Goal: Find specific page/section: Find specific page/section

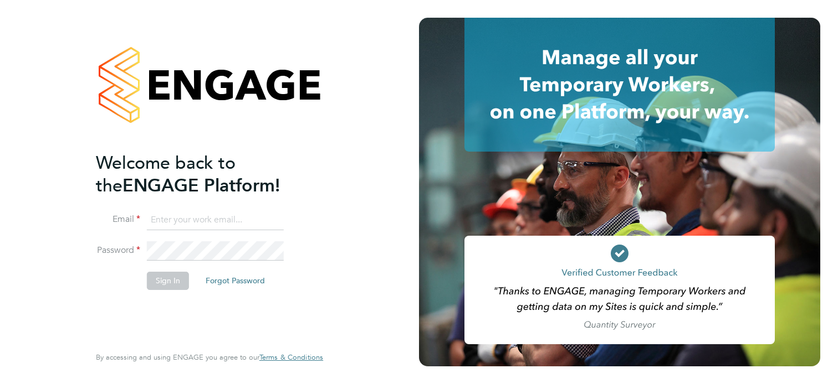
type input "sonny.evans@vistry.co.uk"
click at [170, 279] on button "Sign In" at bounding box center [168, 281] width 42 height 18
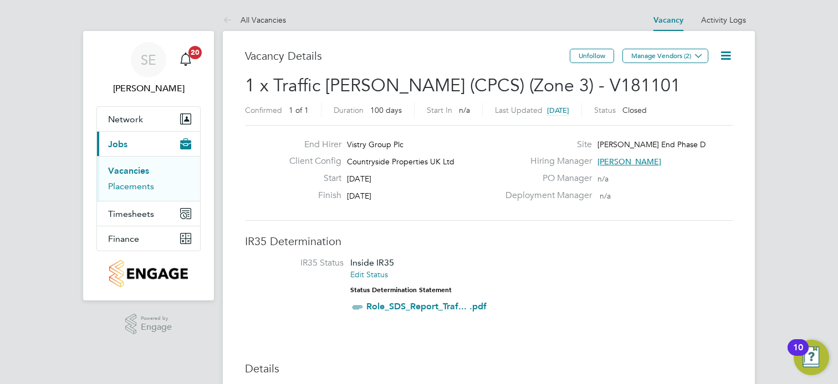
click at [130, 188] on link "Placements" at bounding box center [131, 186] width 46 height 11
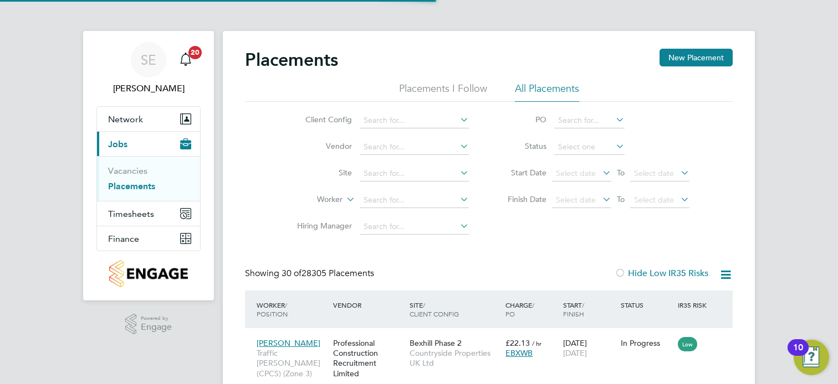
scroll to position [6, 6]
click at [421, 177] on input at bounding box center [414, 174] width 109 height 16
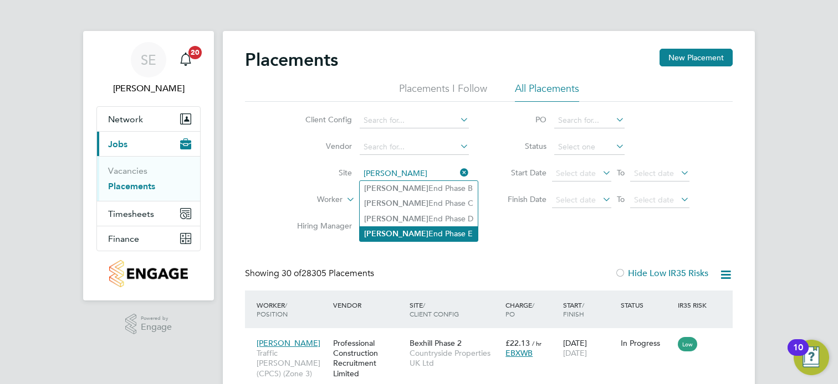
click at [417, 230] on li "Hazel End Phase E" at bounding box center [419, 234] width 118 height 15
type input "[PERSON_NAME] End Phase E"
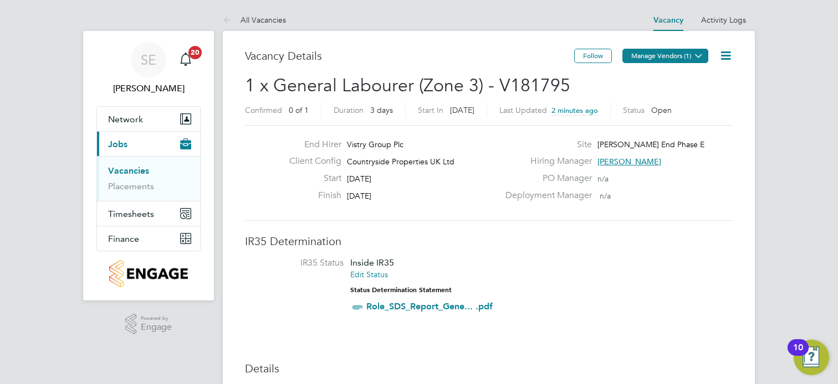
click at [700, 56] on icon at bounding box center [698, 56] width 8 height 8
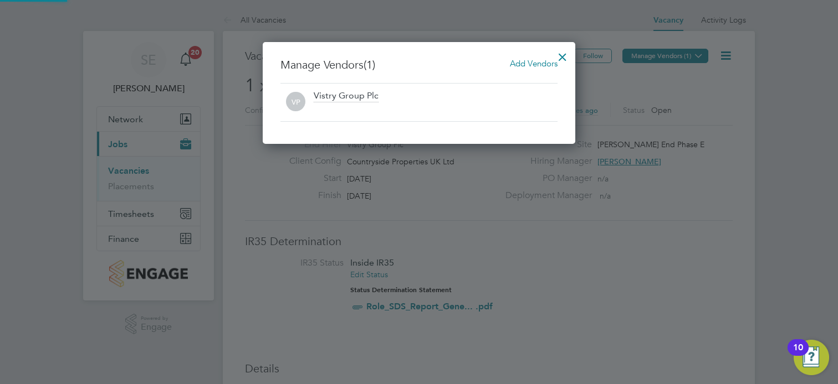
scroll to position [102, 313]
click at [561, 56] on div at bounding box center [562, 54] width 20 height 20
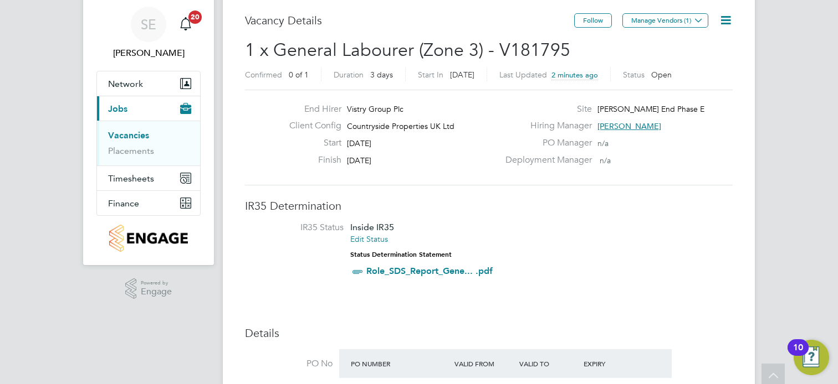
scroll to position [0, 0]
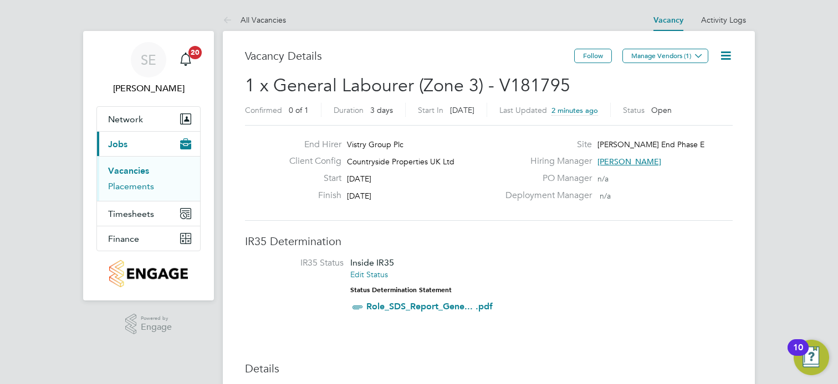
click at [130, 188] on link "Placements" at bounding box center [131, 186] width 46 height 11
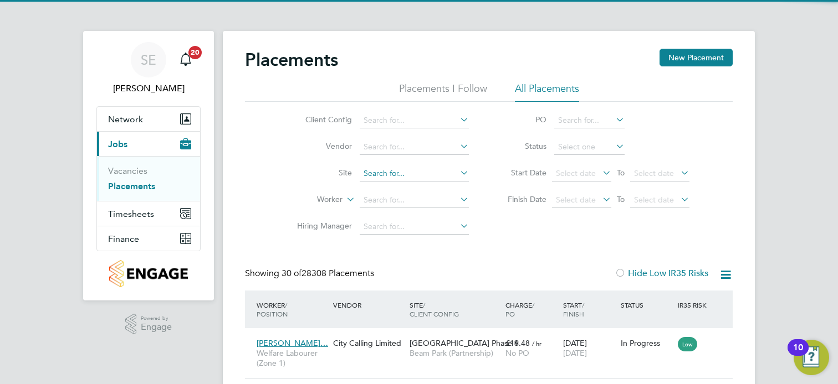
scroll to position [42, 77]
click at [408, 172] on input at bounding box center [414, 174] width 109 height 16
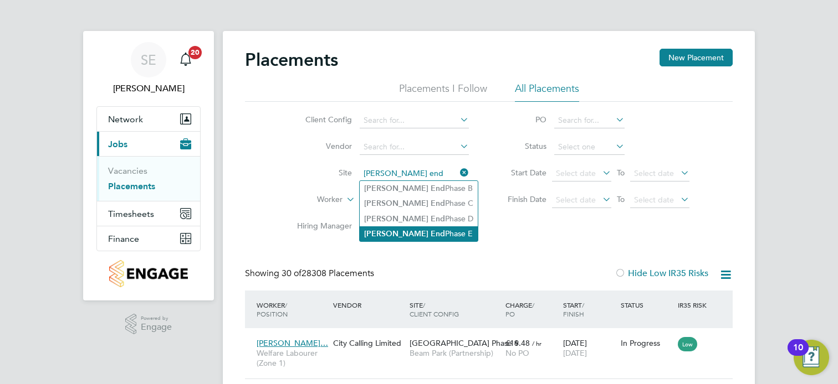
click at [417, 230] on li "[PERSON_NAME] End Phase E" at bounding box center [419, 234] width 118 height 15
type input "[PERSON_NAME] End Phase E"
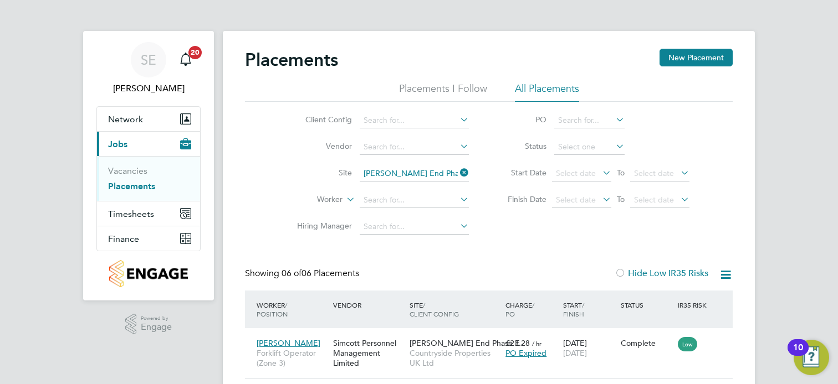
click at [458, 167] on icon at bounding box center [458, 173] width 0 height 16
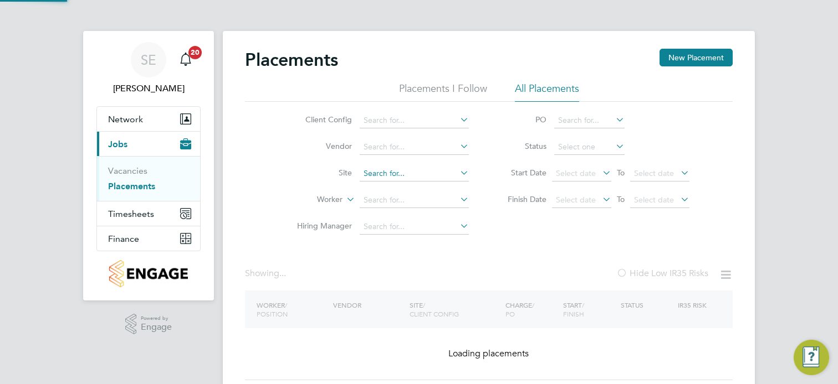
click at [421, 173] on input at bounding box center [414, 174] width 109 height 16
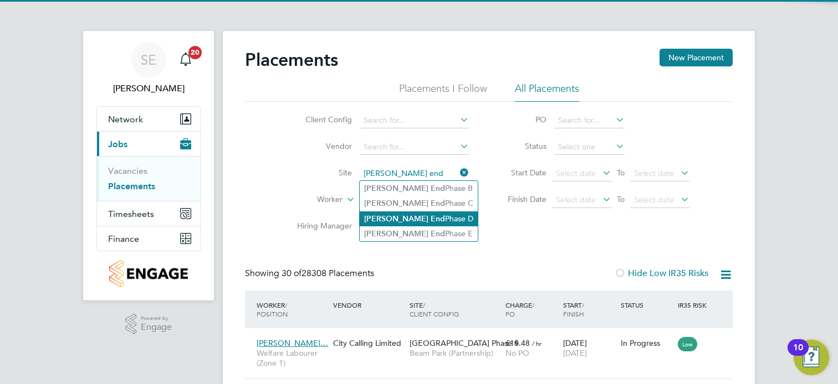
click at [425, 213] on li "[PERSON_NAME] End Phase D" at bounding box center [419, 219] width 118 height 15
type input "[PERSON_NAME] End Phase D"
